Goal: Communication & Community: Ask a question

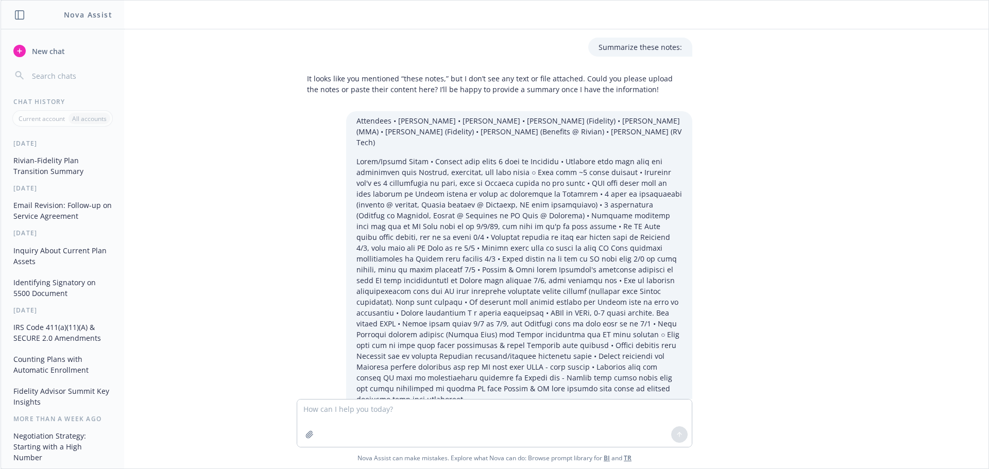
scroll to position [243, 0]
